Goal: Task Accomplishment & Management: Complete application form

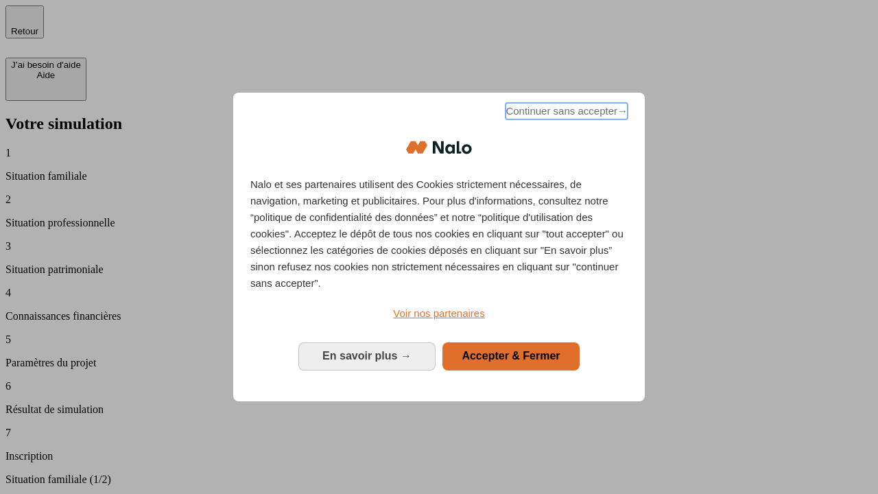
click at [565, 113] on span "Continuer sans accepter →" at bounding box center [566, 111] width 122 height 16
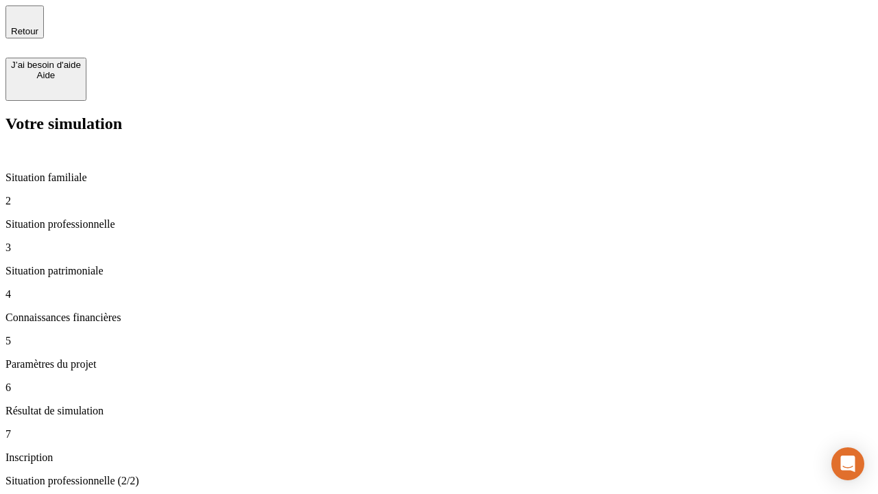
type input "70 000"
type input "1 000"
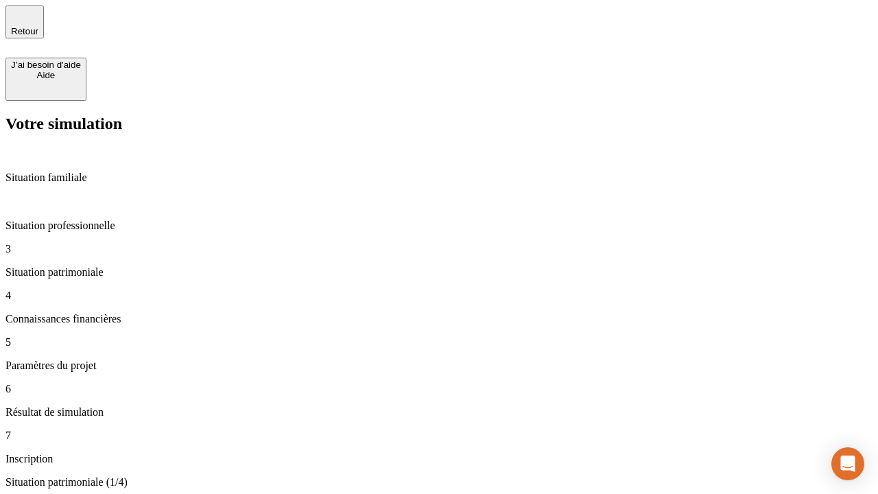
type input "800"
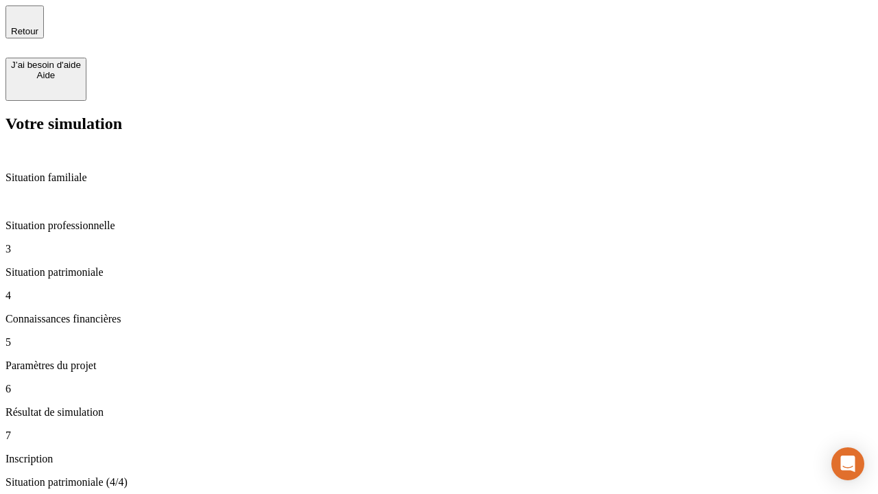
type input "6"
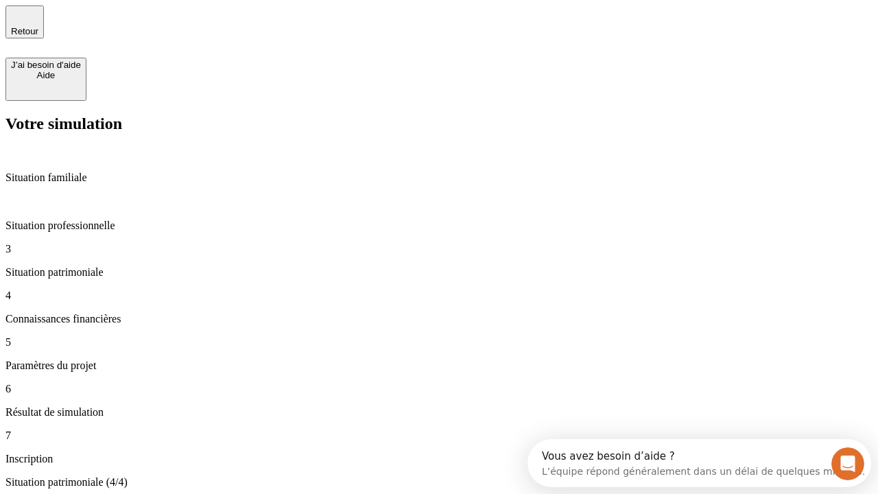
type input "400"
type input "3"
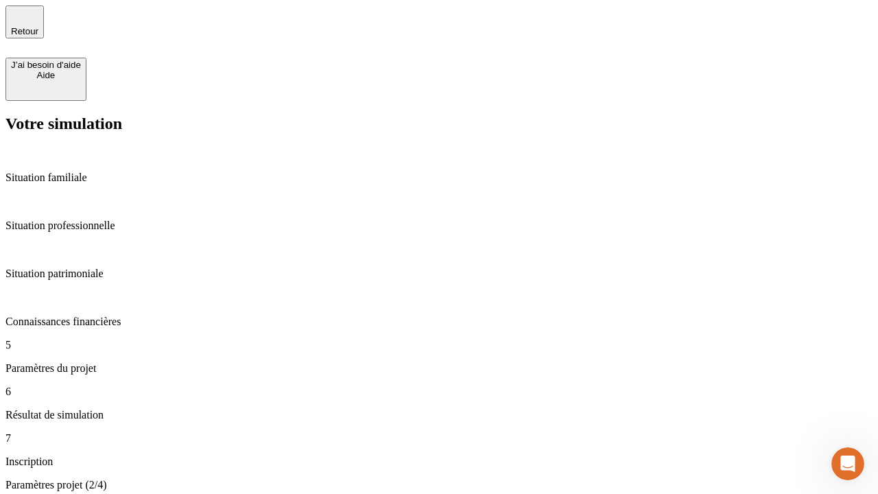
type input "35"
type input "500"
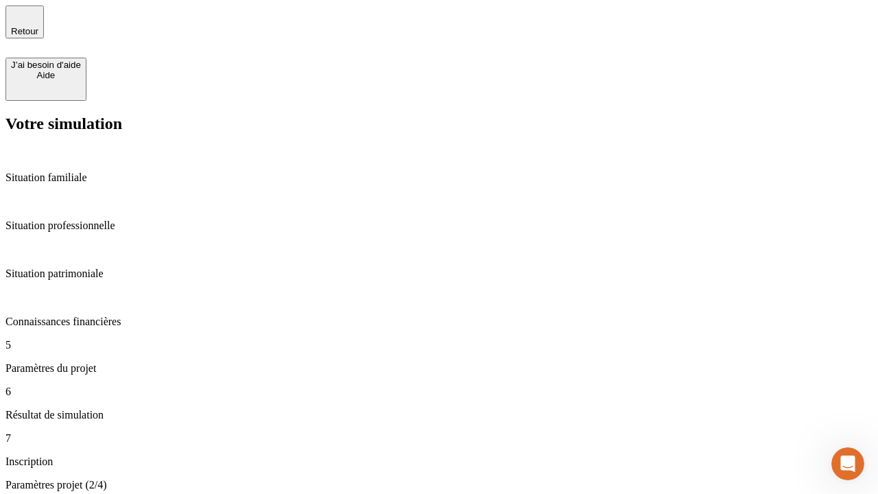
type input "640"
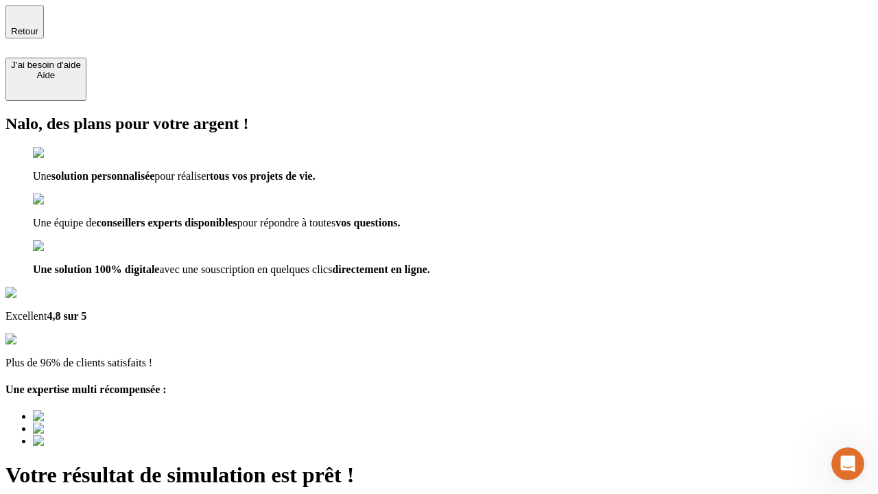
type input "[EMAIL_ADDRESS][DOMAIN_NAME]"
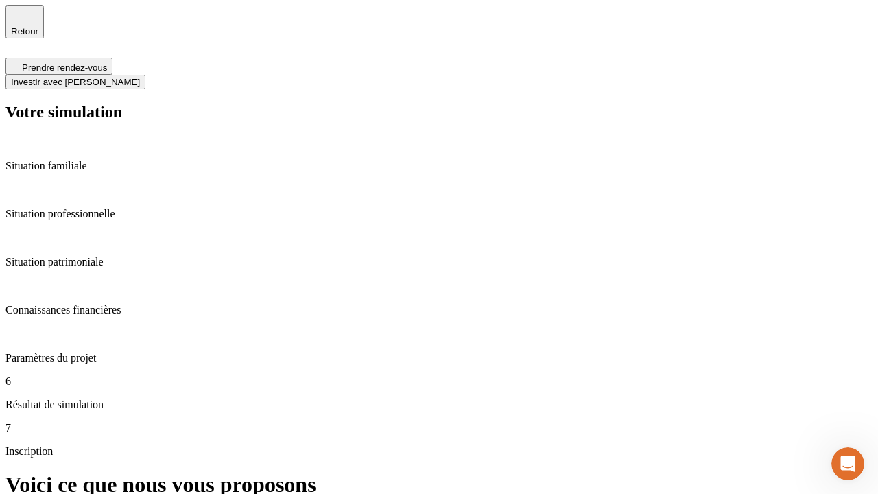
click at [140, 77] on span "Investir avec [PERSON_NAME]" at bounding box center [75, 82] width 129 height 10
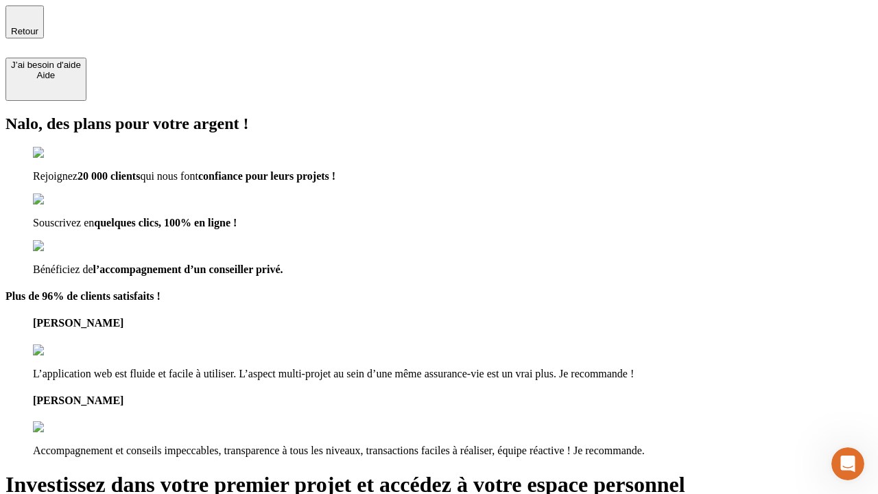
type input "[EMAIL_ADDRESS][DOMAIN_NAME]"
